Goal: Transaction & Acquisition: Purchase product/service

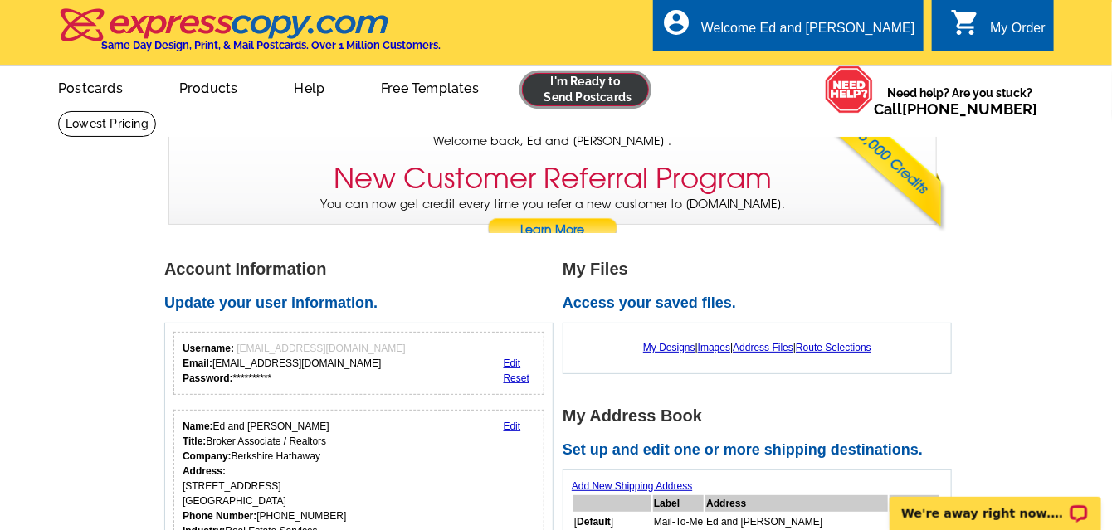
click at [585, 94] on link at bounding box center [585, 89] width 127 height 33
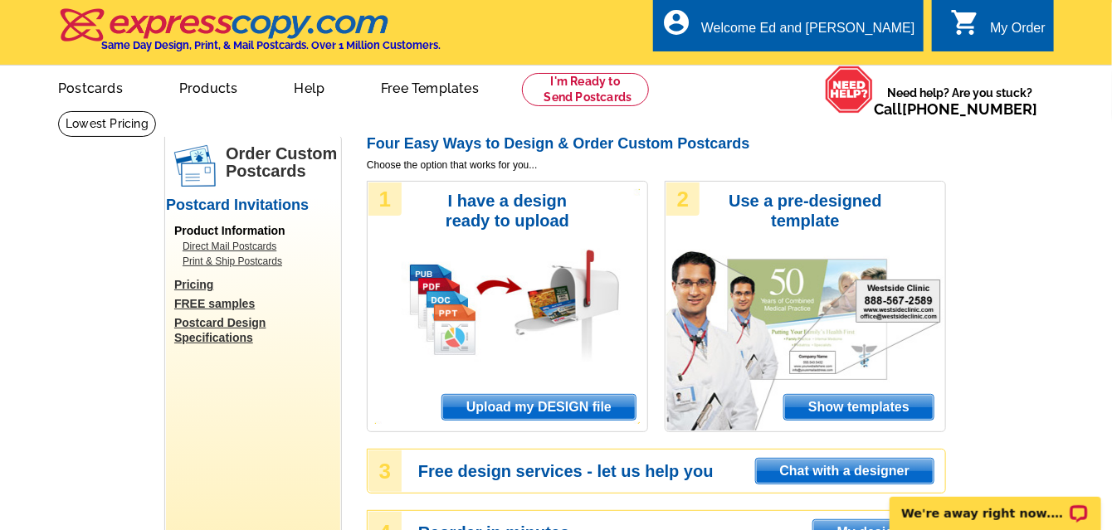
click at [550, 403] on span "Upload my DESIGN file" at bounding box center [538, 407] width 193 height 25
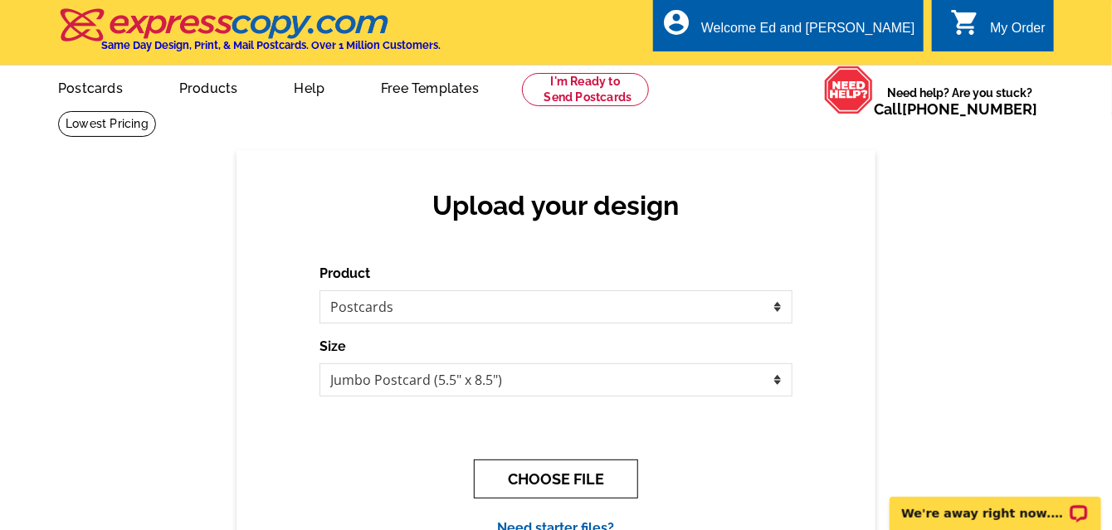
click at [552, 475] on button "CHOOSE FILE" at bounding box center [556, 479] width 164 height 39
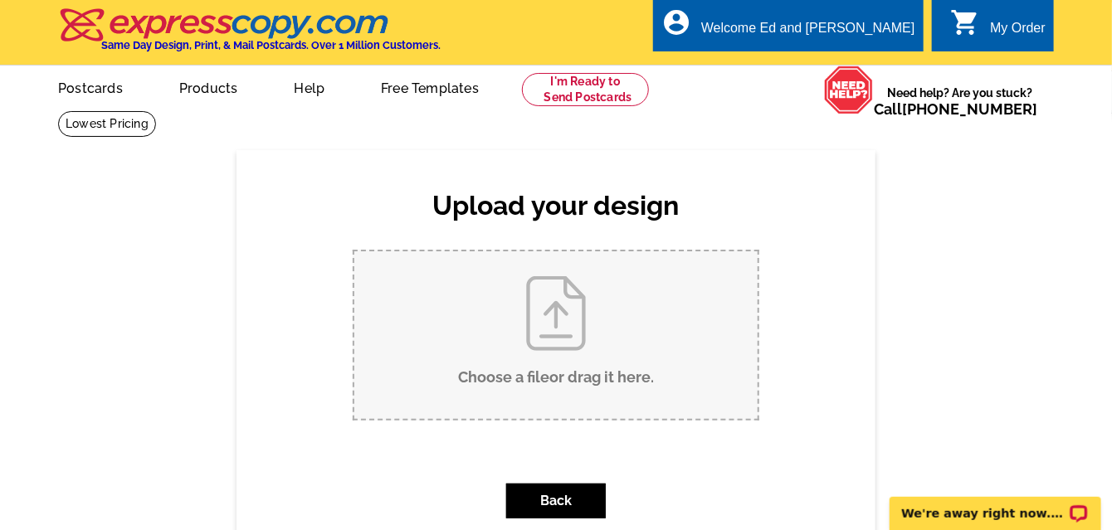
click at [541, 381] on input "Choose a file or drag it here ." at bounding box center [555, 336] width 403 height 168
type input "C:\fakepath\Postcard - 1880 Jackson Unit 405 9.19.25.pdf"
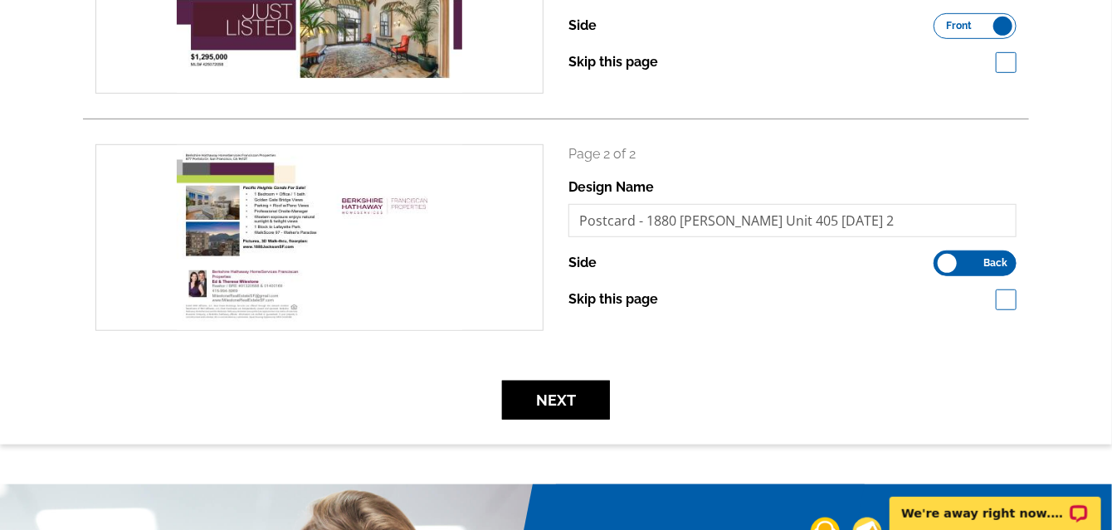
scroll to position [399, 0]
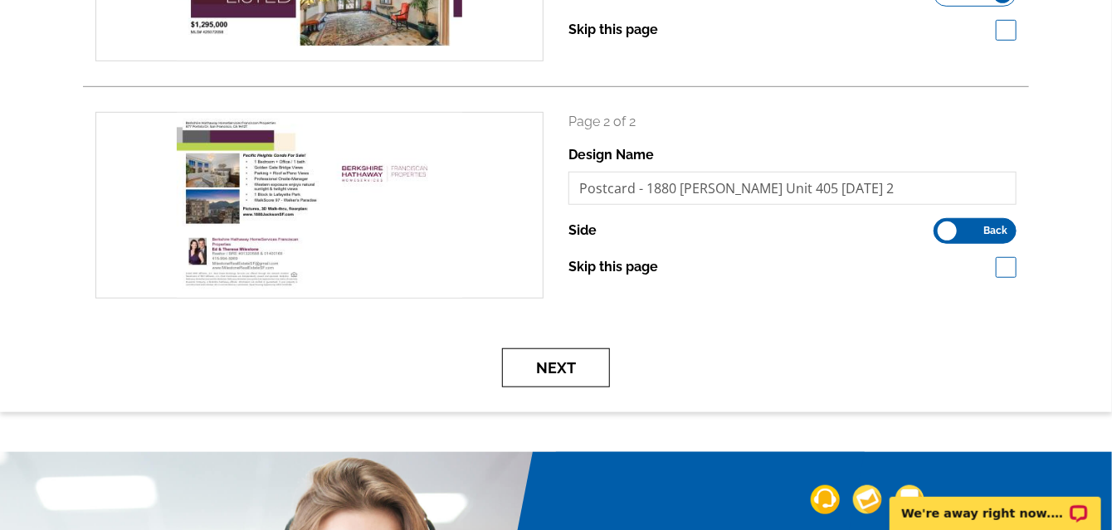
click at [555, 378] on button "Next" at bounding box center [556, 368] width 108 height 39
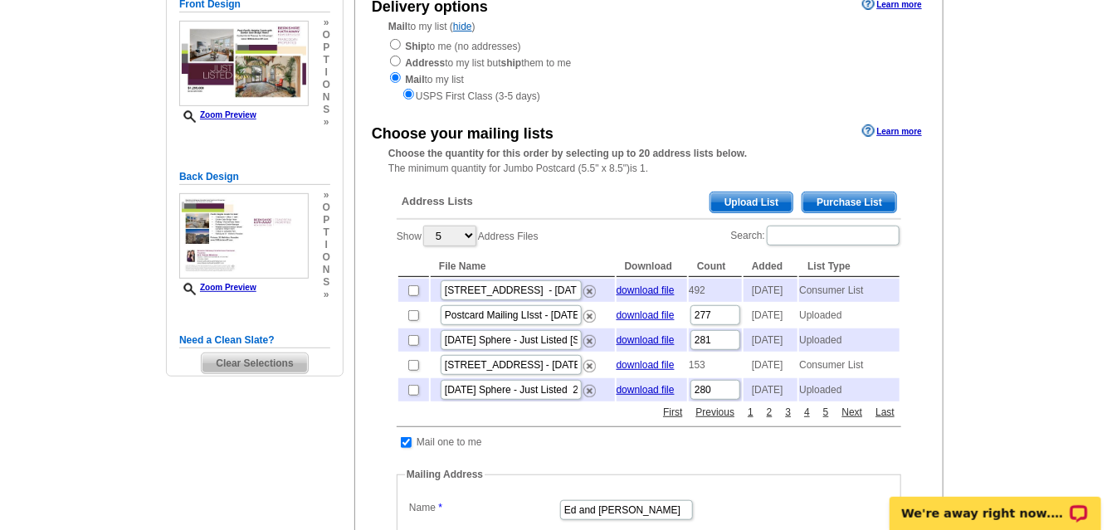
scroll to position [215, 0]
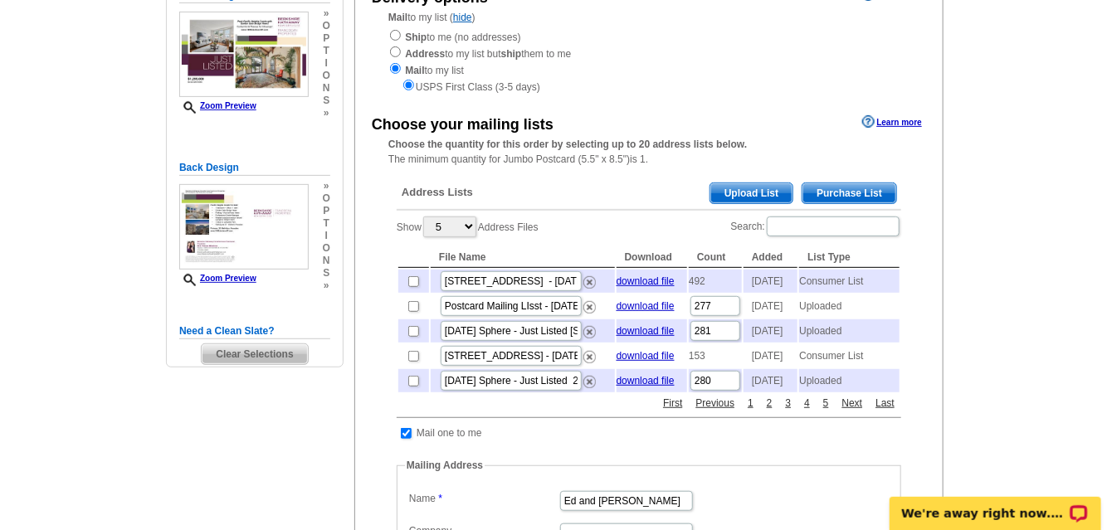
click at [731, 197] on span "Upload List" at bounding box center [752, 193] width 82 height 20
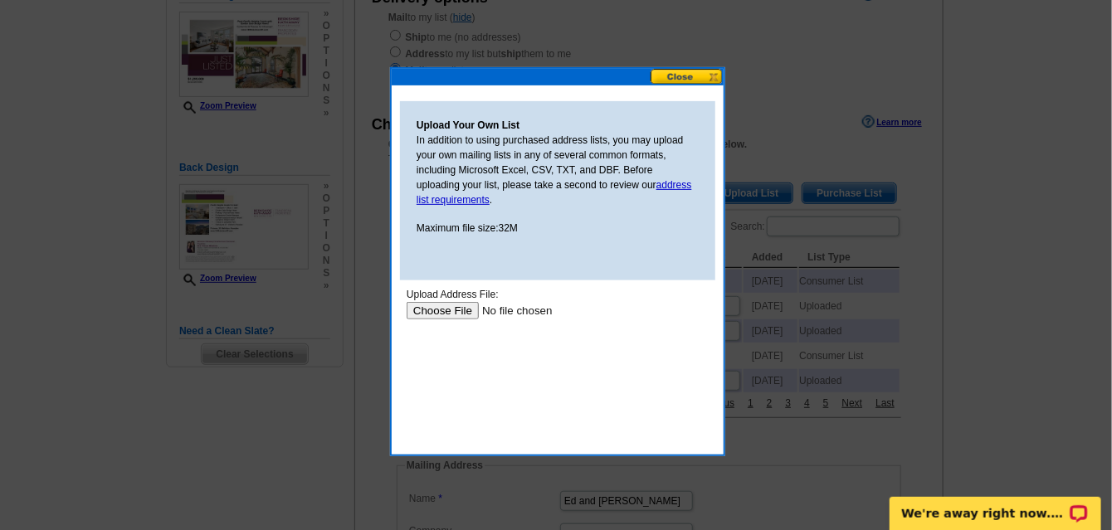
scroll to position [0, 0]
click at [439, 310] on input "file" at bounding box center [511, 309] width 210 height 17
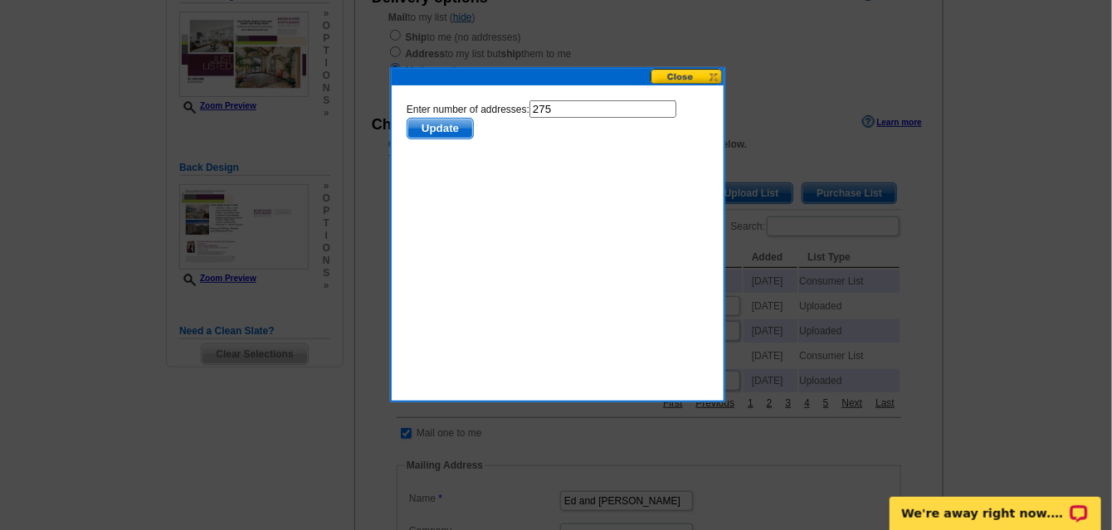
click at [431, 124] on span "Update" at bounding box center [440, 128] width 66 height 20
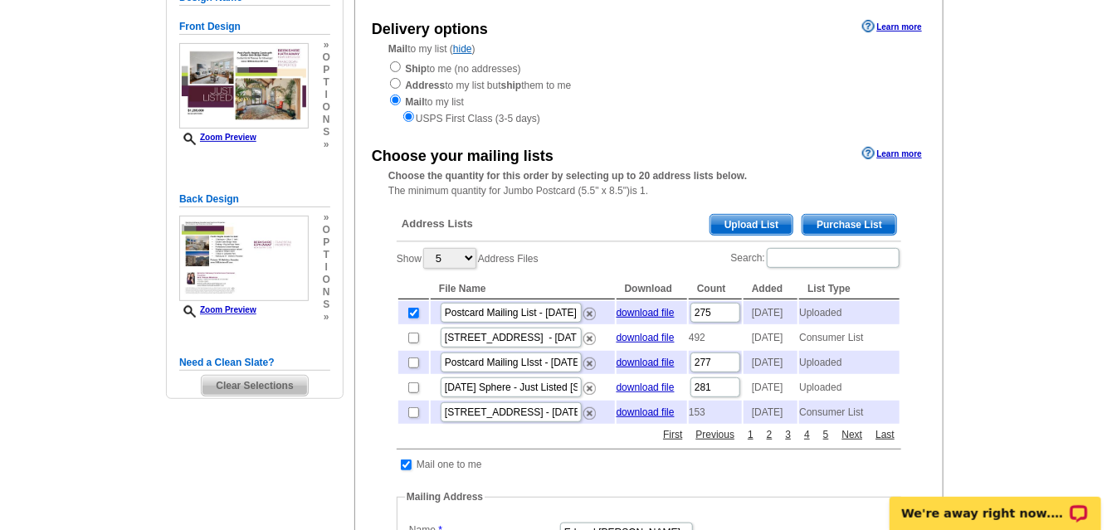
scroll to position [184, 0]
click at [848, 442] on link "Next" at bounding box center [852, 434] width 29 height 15
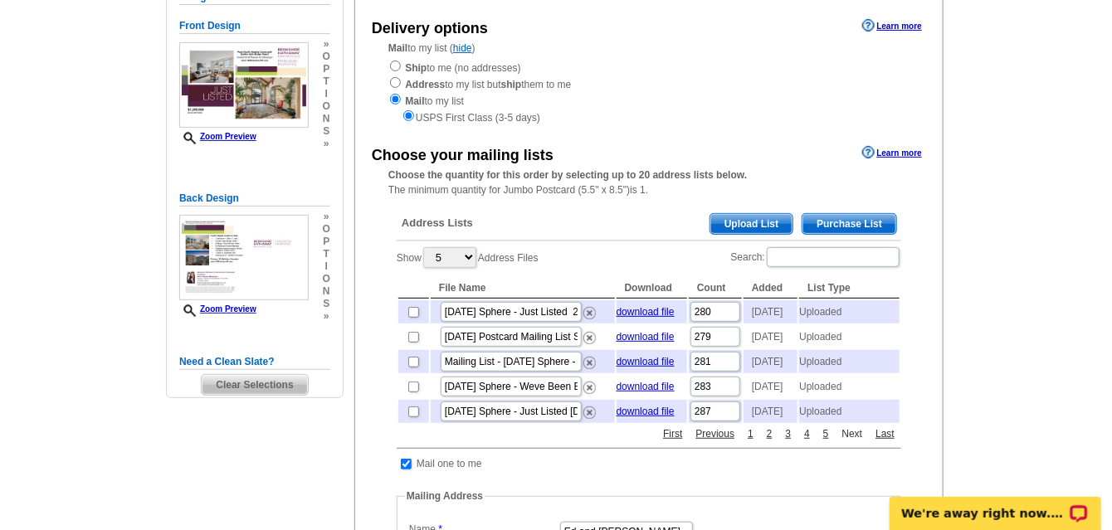
click at [848, 442] on link "Next" at bounding box center [852, 434] width 29 height 15
click at [410, 343] on input "checkbox" at bounding box center [413, 337] width 11 height 11
checkbox input "true"
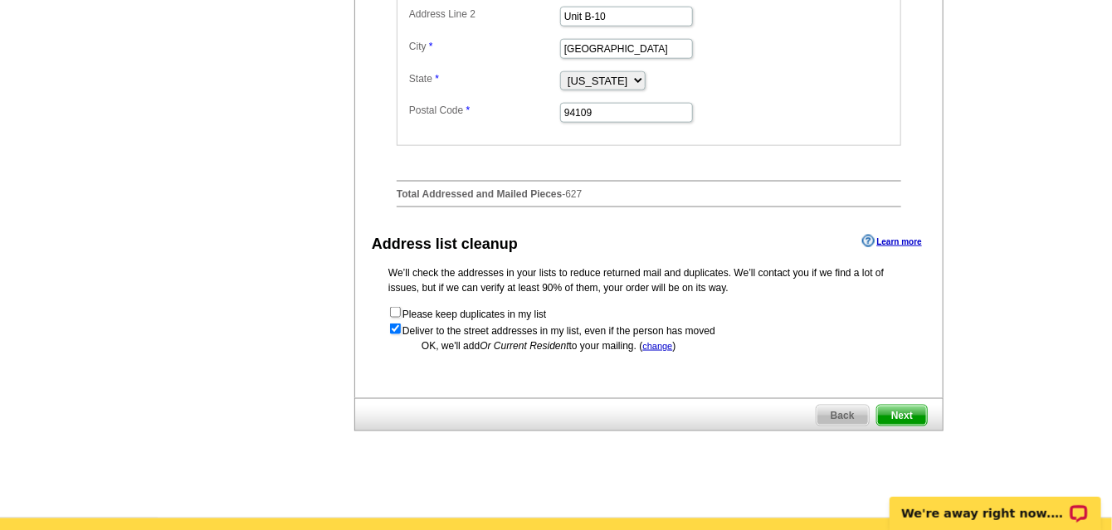
scroll to position [799, 0]
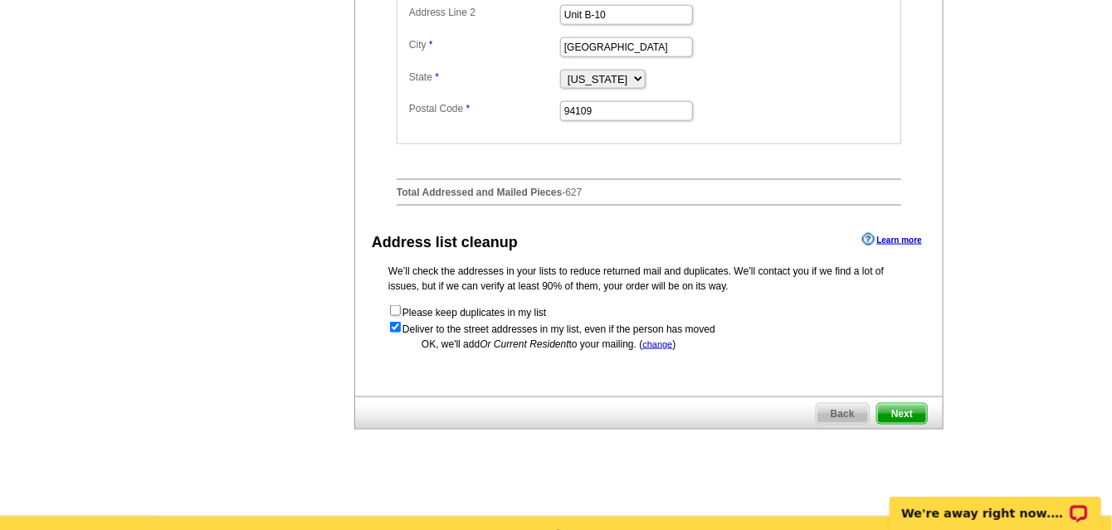
click at [904, 424] on span "Next" at bounding box center [903, 414] width 50 height 20
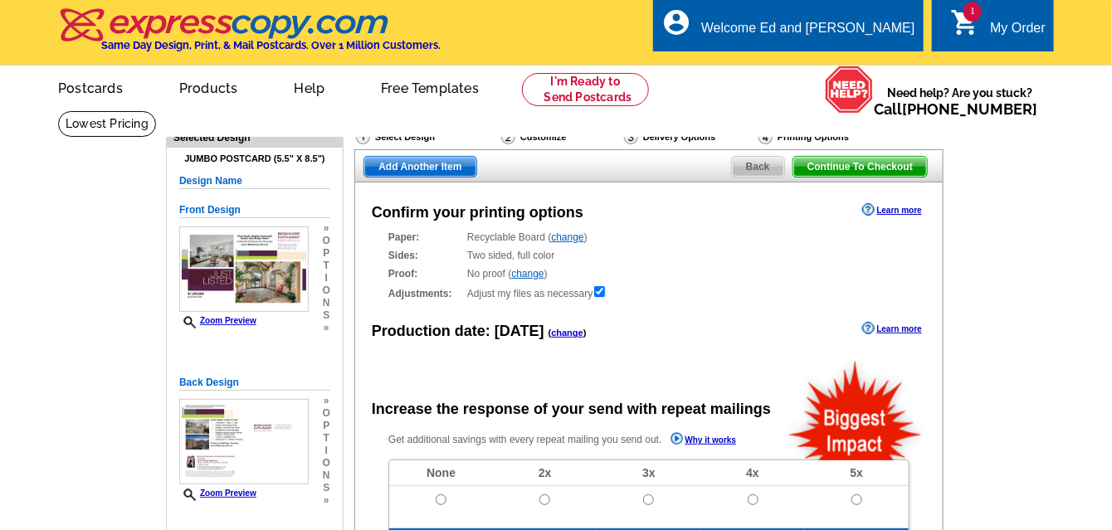
radio input "false"
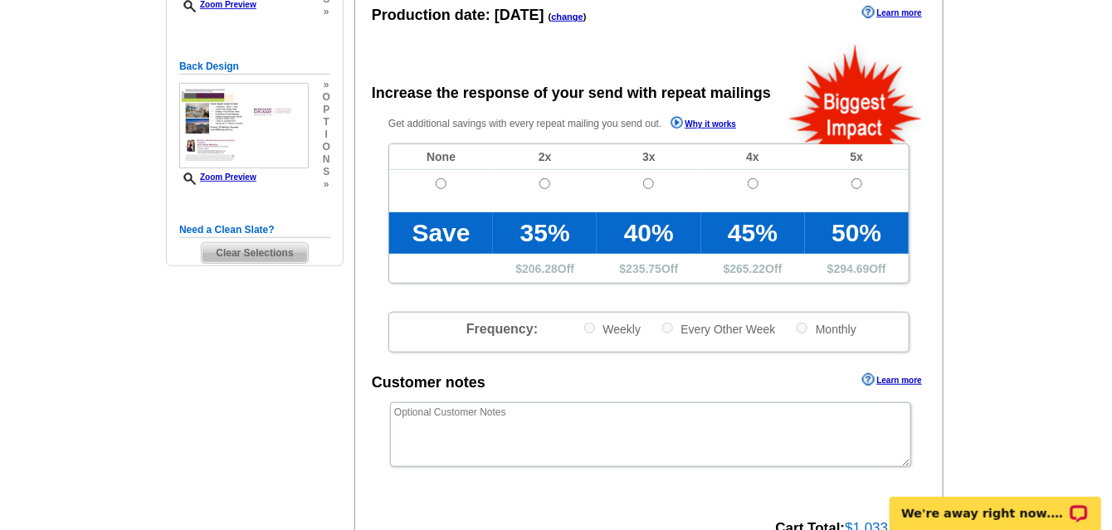
scroll to position [307, 0]
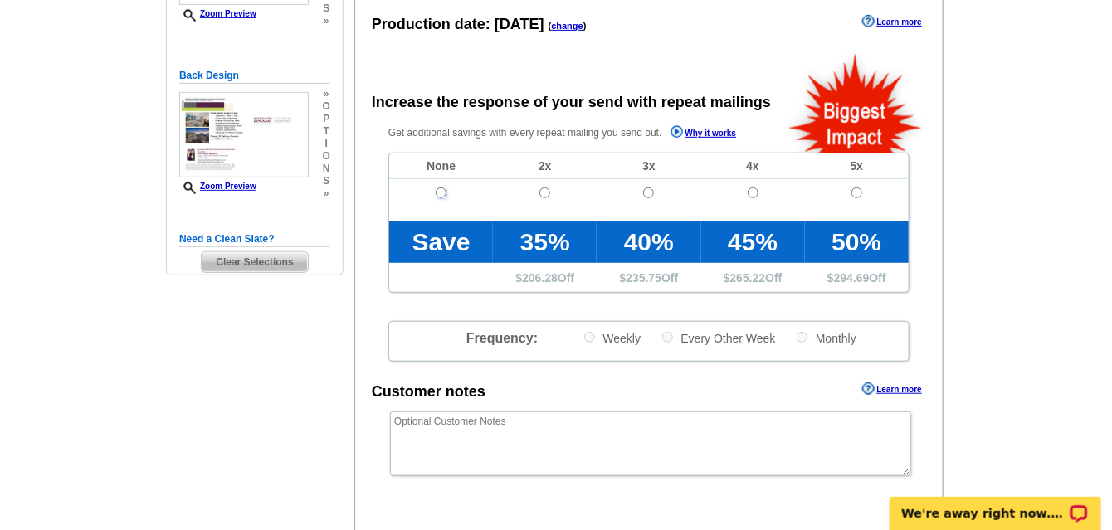
click at [441, 197] on input "radio" at bounding box center [441, 193] width 11 height 11
radio input "true"
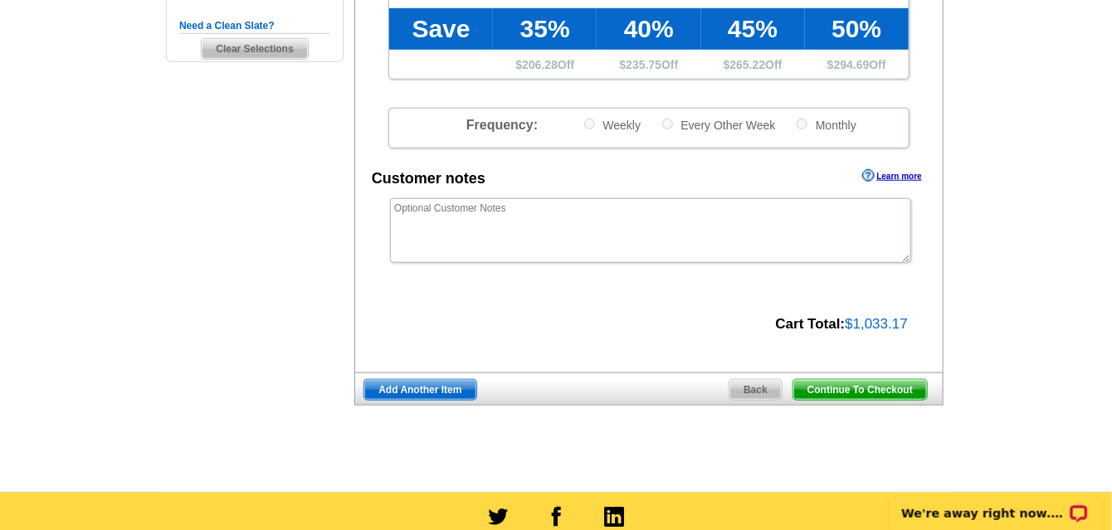
scroll to position [553, 0]
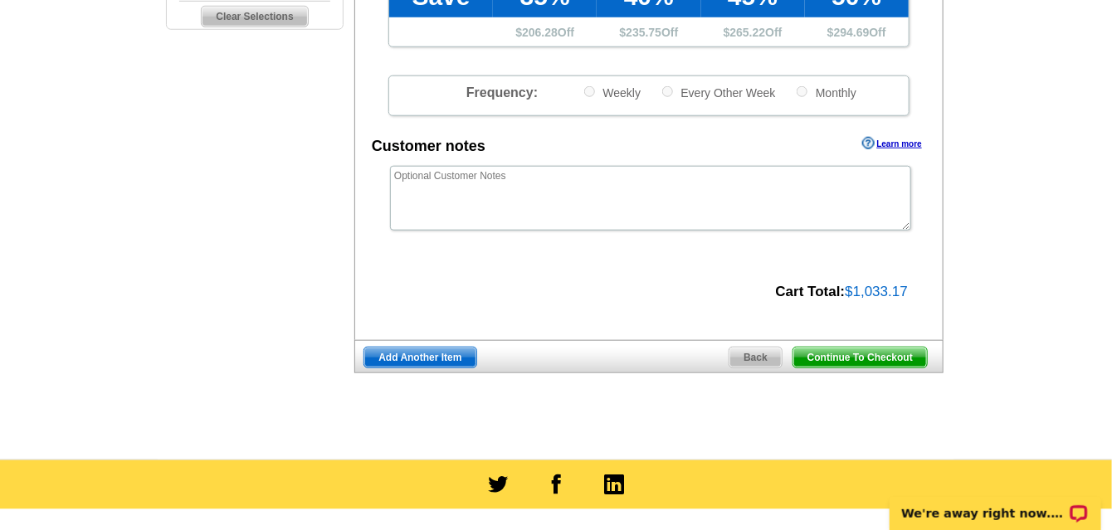
click at [892, 354] on span "Continue To Checkout" at bounding box center [861, 358] width 134 height 20
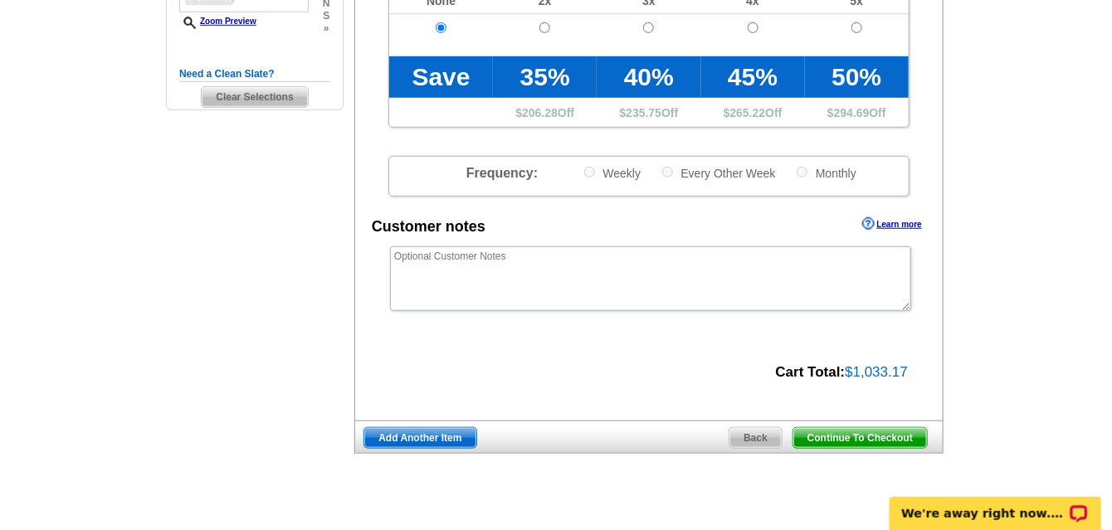
scroll to position [461, 0]
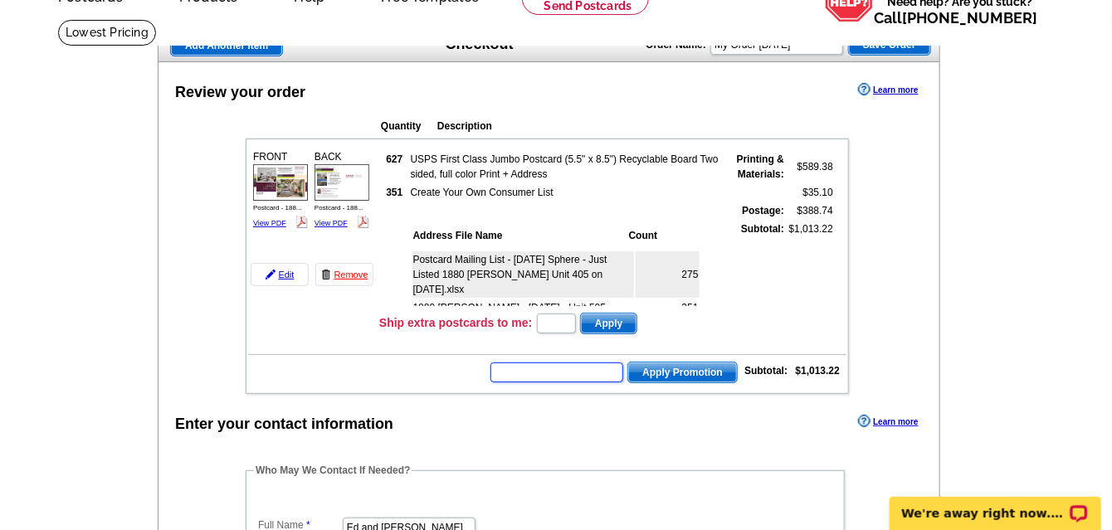
click at [561, 368] on input "text" at bounding box center [557, 373] width 133 height 20
type input "GROW0825"
click at [644, 366] on span "Apply Promotion" at bounding box center [682, 373] width 109 height 20
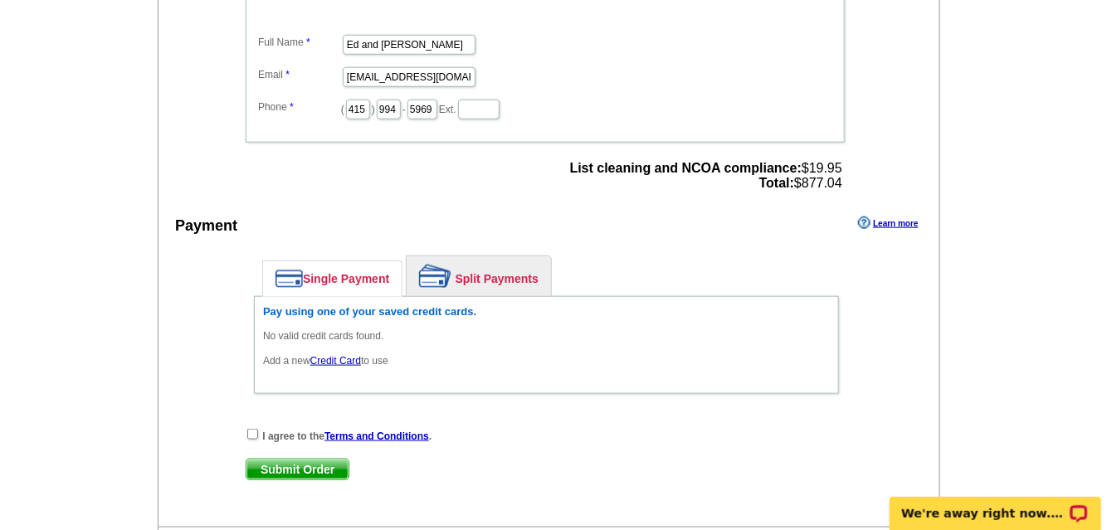
scroll to position [614, 0]
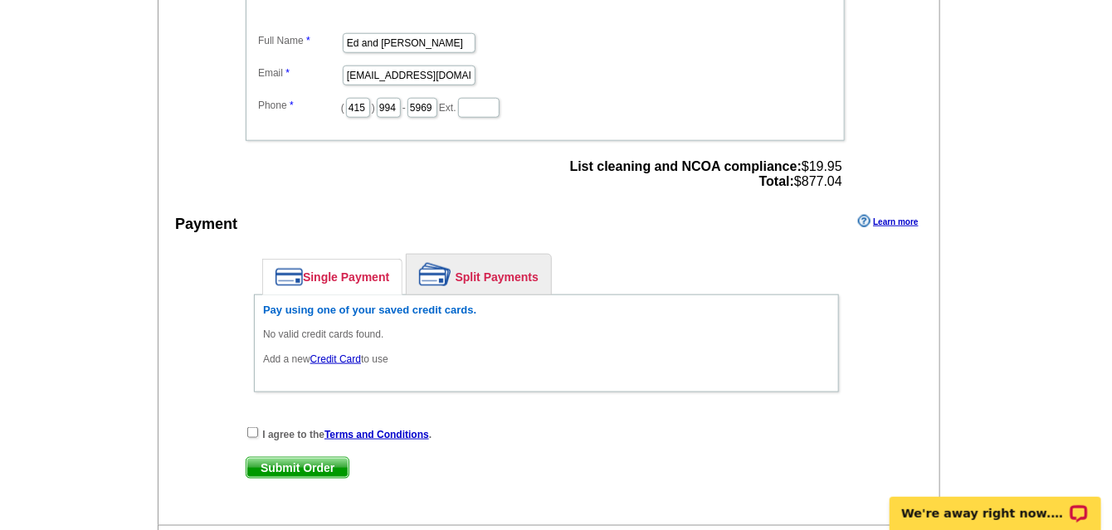
click at [338, 354] on link "Credit Card" at bounding box center [335, 360] width 51 height 12
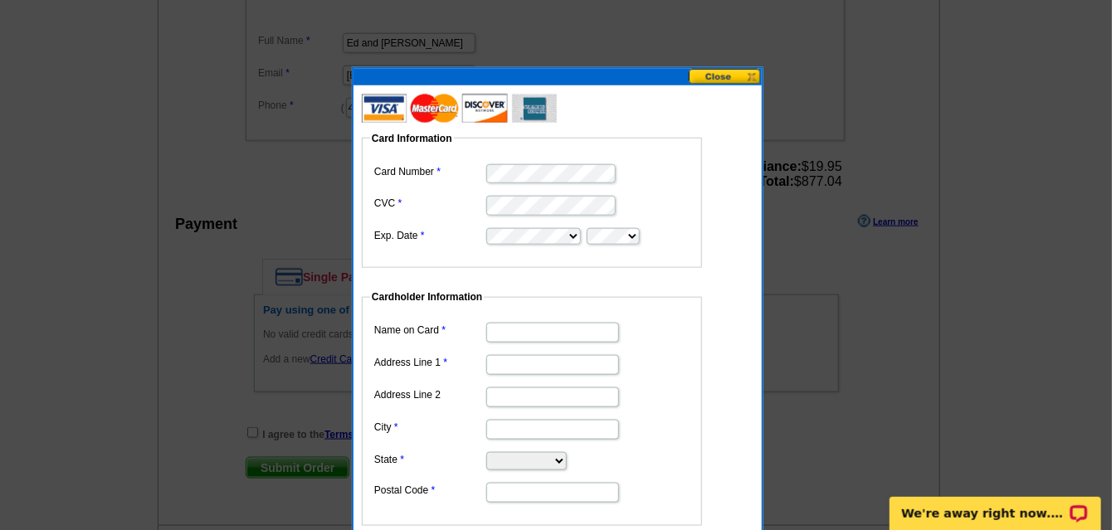
click at [637, 100] on dd "Card Information Card Number CVC Exp. Date" at bounding box center [540, 184] width 357 height 168
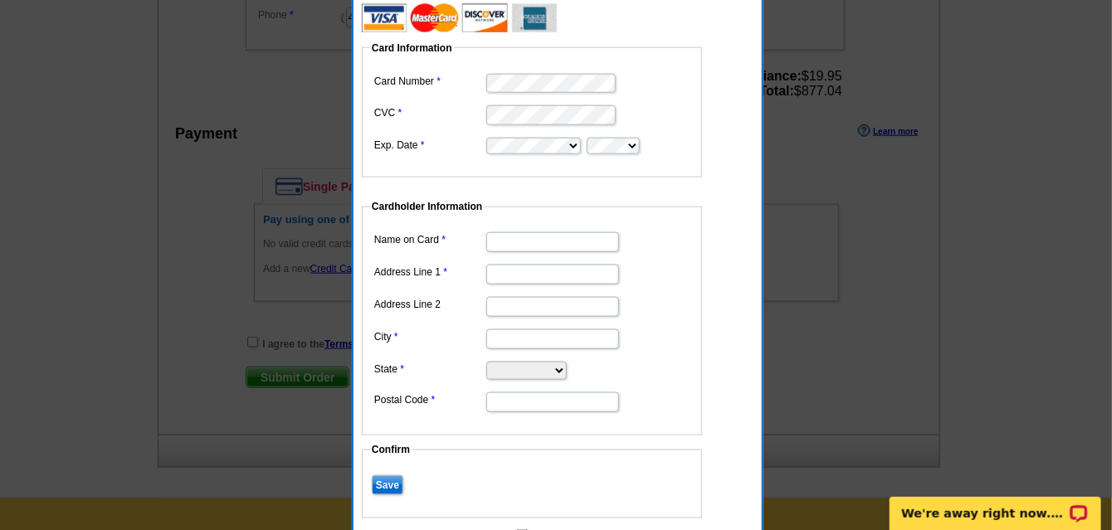
scroll to position [706, 0]
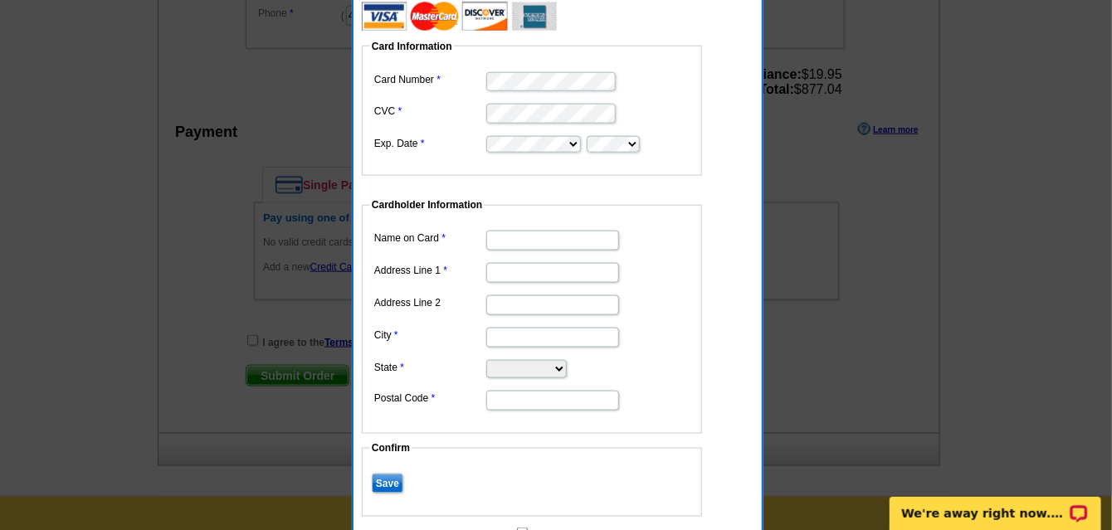
click at [560, 241] on input "Name on Card" at bounding box center [552, 241] width 133 height 20
type input "[PERSON_NAME]"
type input "1880 [PERSON_NAME] Unit B10"
type input "[GEOGRAPHIC_DATA]"
select select "CA"
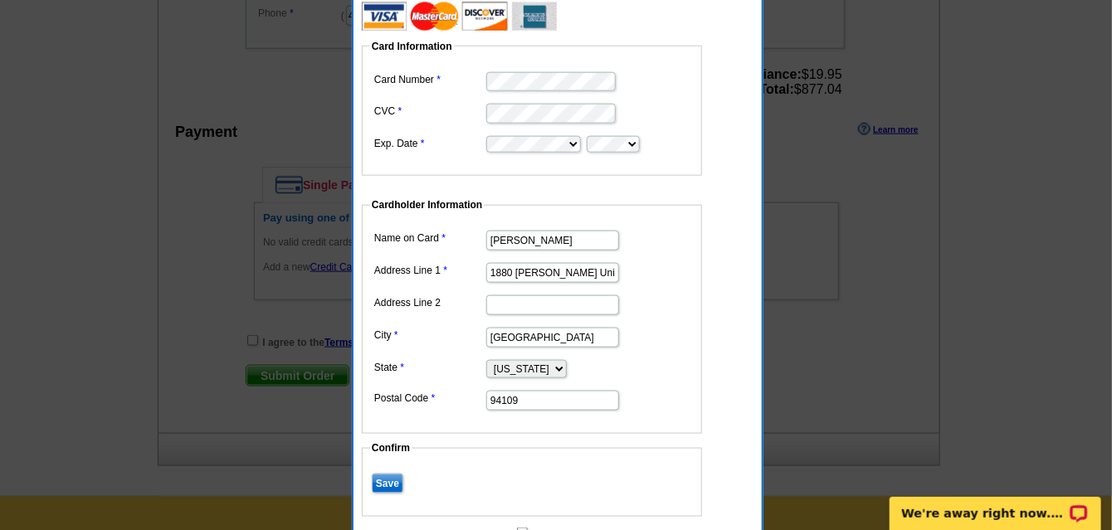
type input "94109"
click at [677, 403] on dd "94109" at bounding box center [532, 400] width 324 height 26
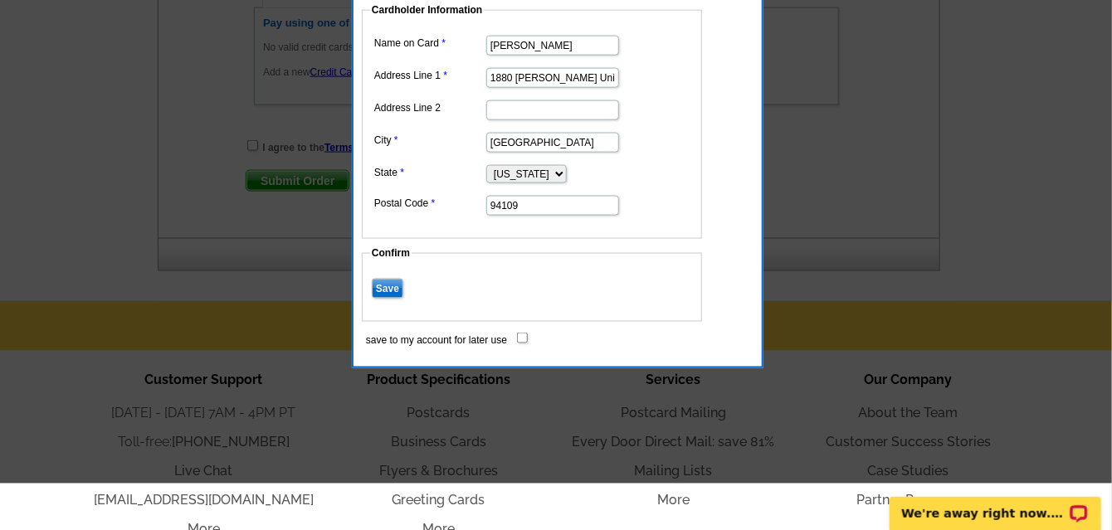
scroll to position [922, 0]
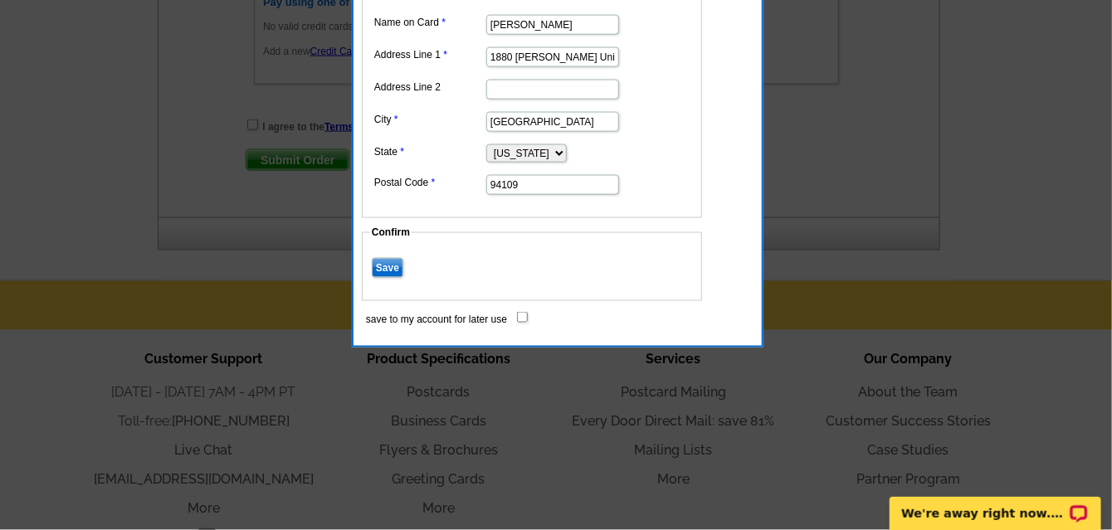
click at [379, 260] on input "Save" at bounding box center [388, 268] width 32 height 20
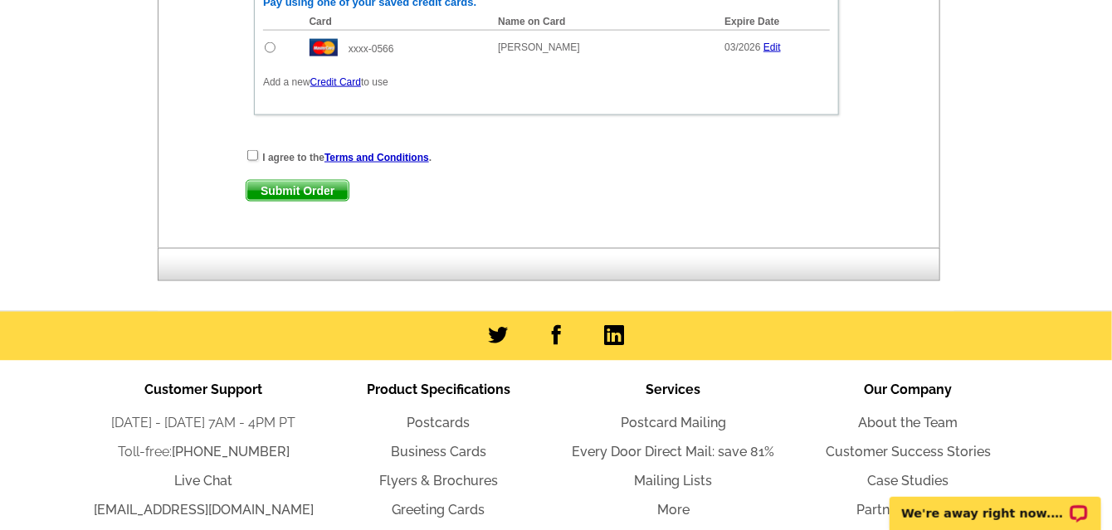
click at [266, 42] on input "radio" at bounding box center [270, 47] width 11 height 11
radio input "true"
click at [252, 150] on input "checkbox" at bounding box center [252, 155] width 11 height 11
checkbox input "true"
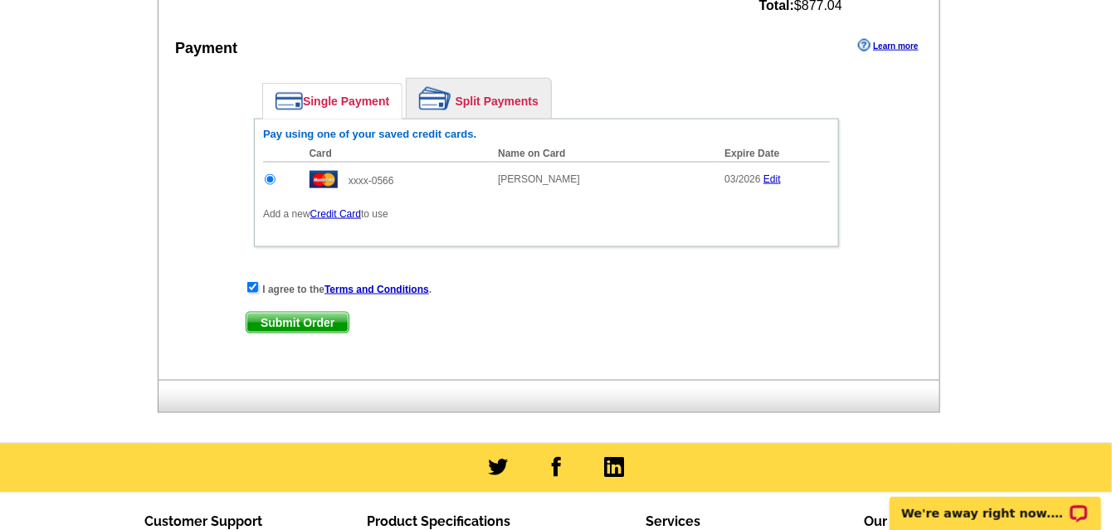
scroll to position [799, 0]
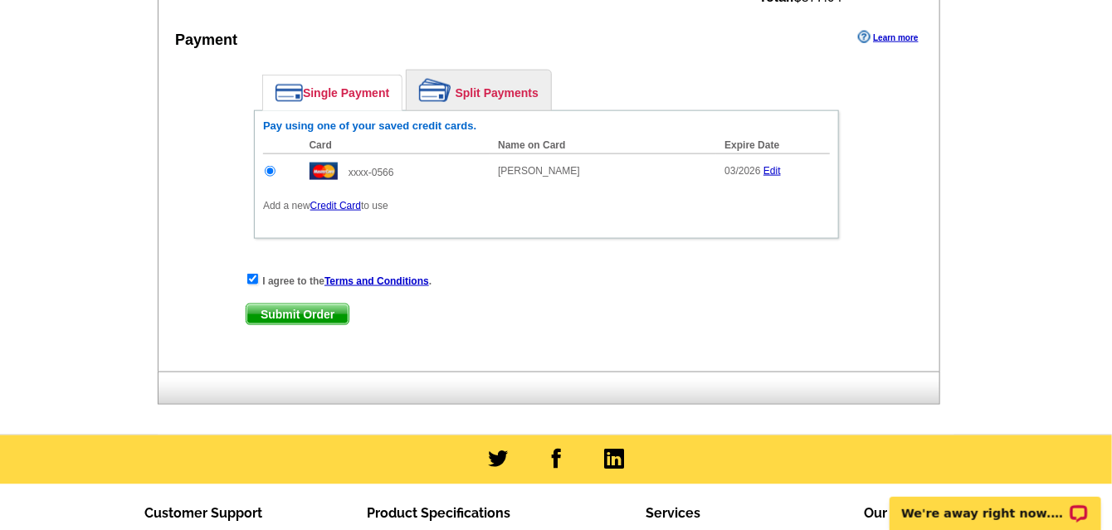
click at [333, 307] on span "Submit Order" at bounding box center [298, 315] width 102 height 20
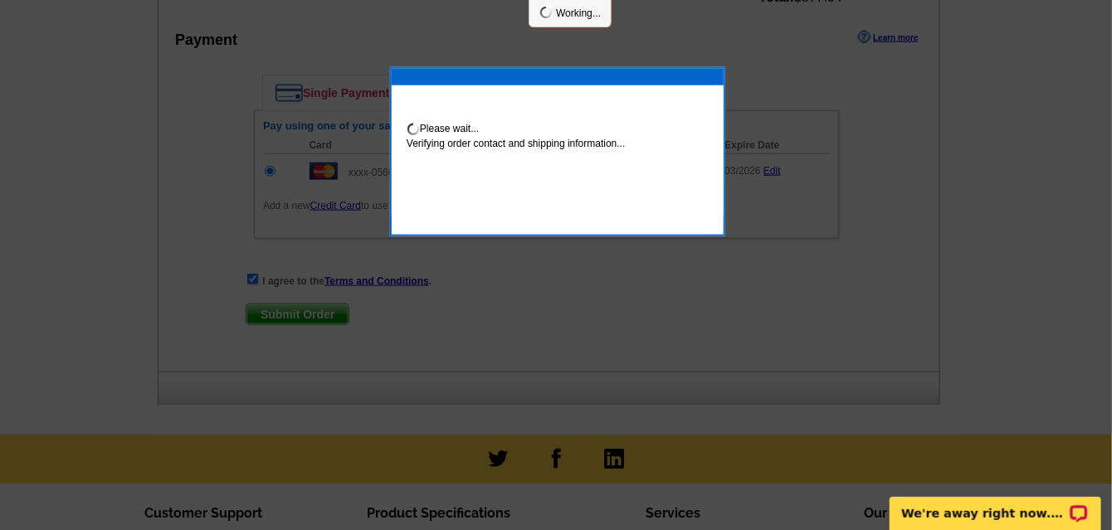
scroll to position [882, 0]
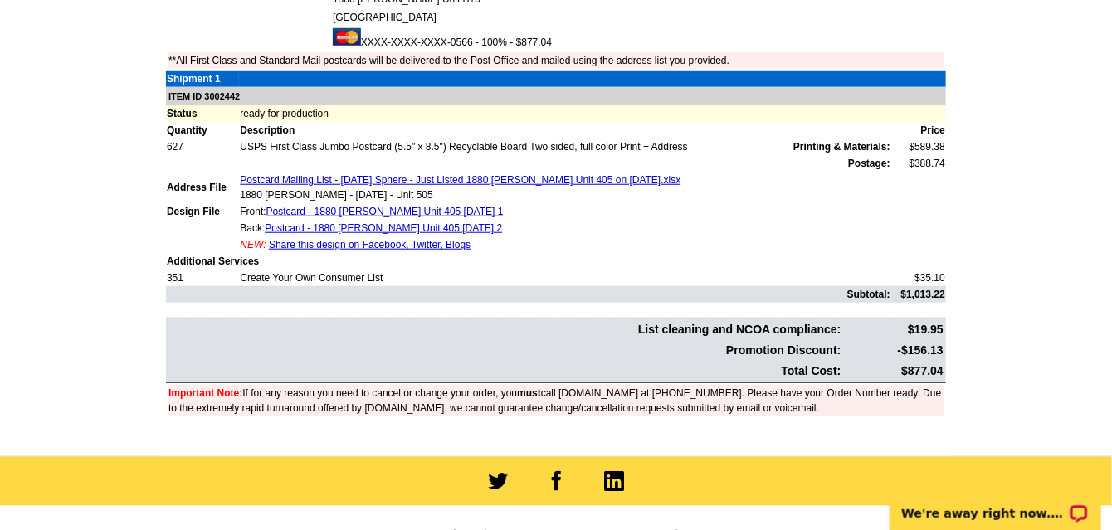
scroll to position [553, 0]
